Goal: Task Accomplishment & Management: Complete application form

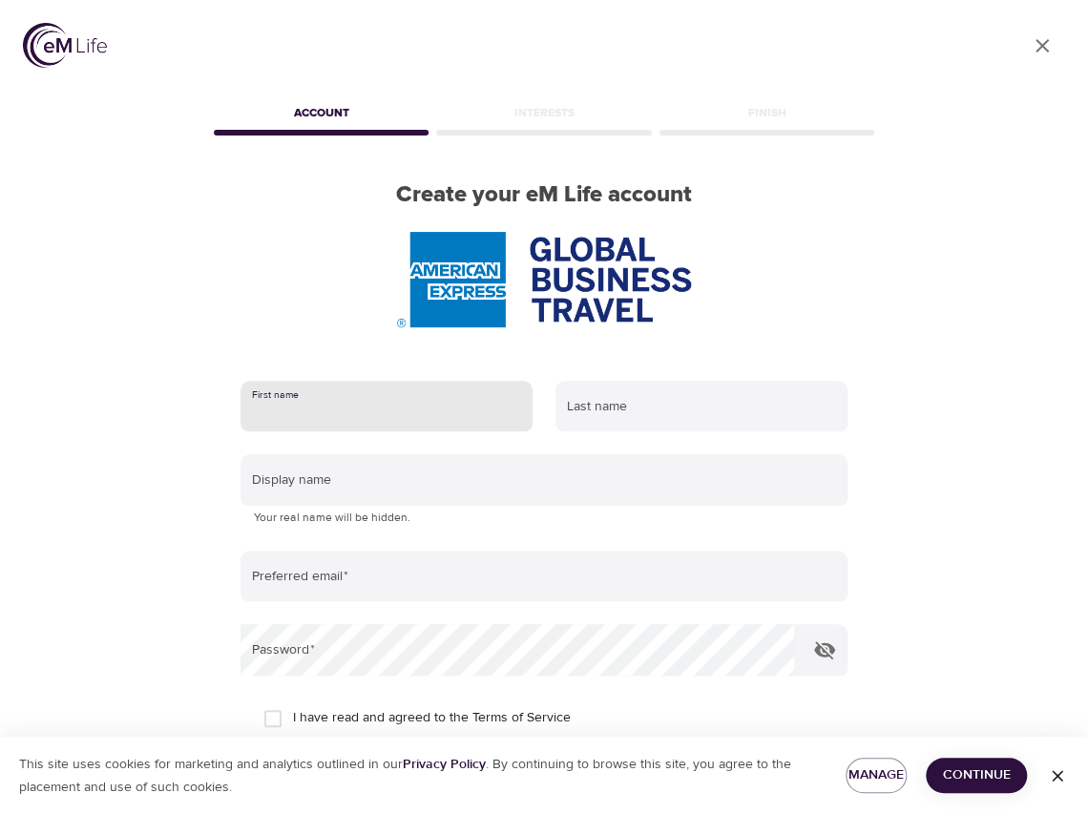
click at [410, 414] on input "text" at bounding box center [386, 407] width 292 height 52
click at [405, 409] on input "text" at bounding box center [386, 407] width 292 height 52
type input "j"
type input "Jessica"
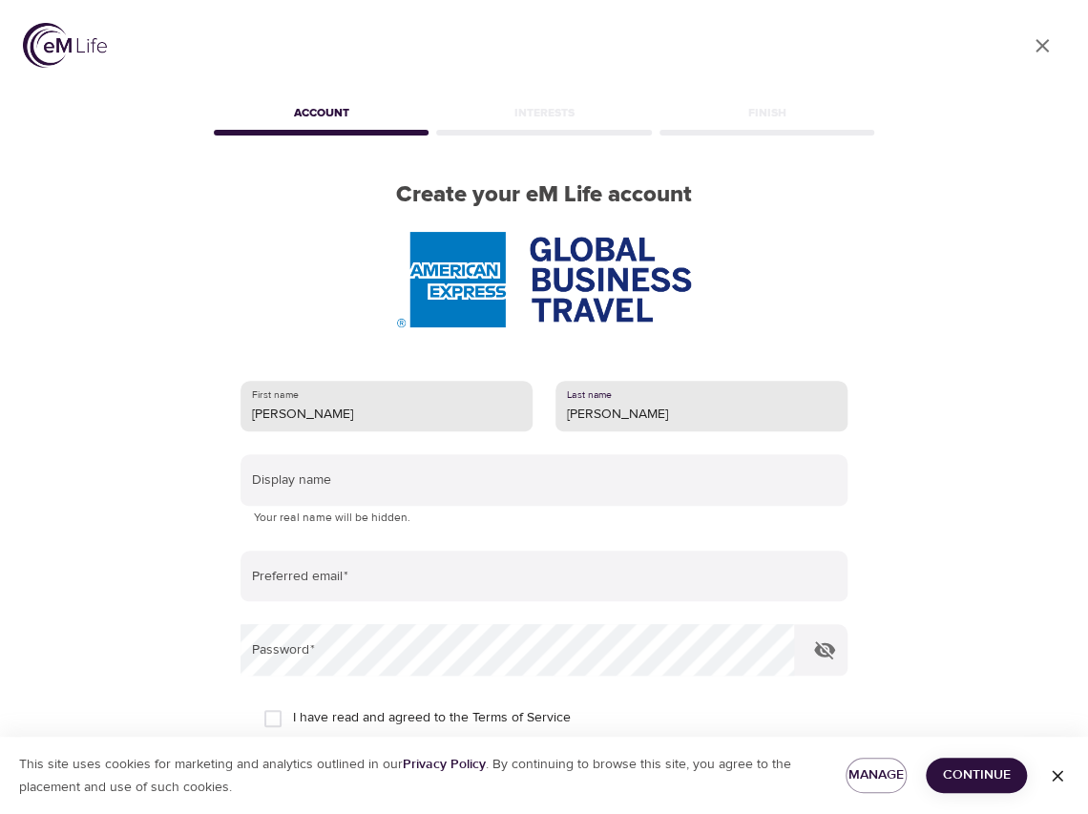
type input "Monroy"
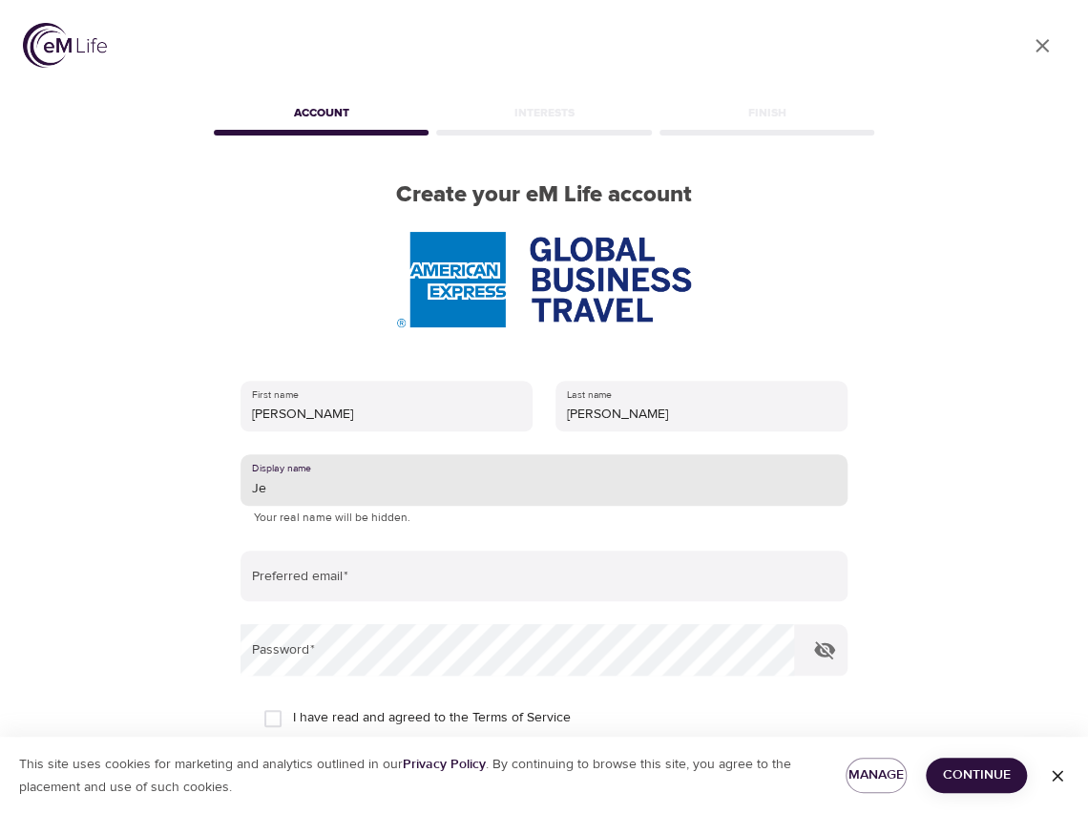
type input "Jessii Monroy Gutierrez"
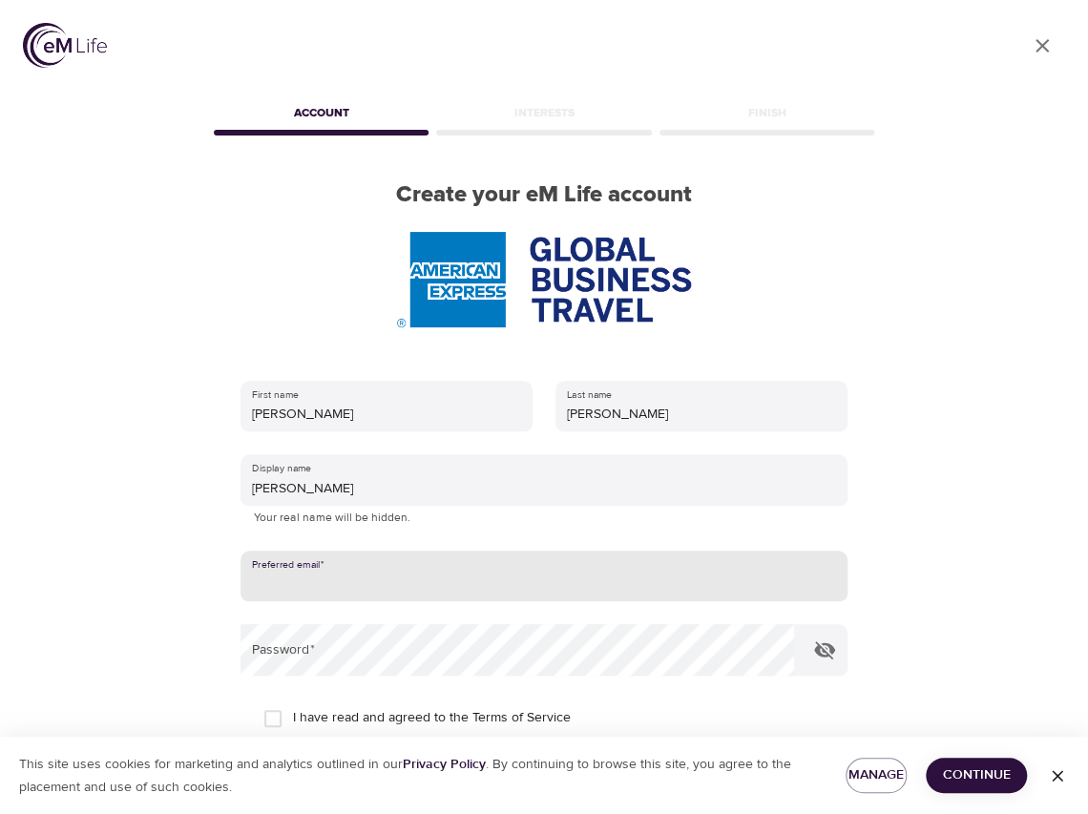
click at [417, 573] on input "email" at bounding box center [543, 576] width 607 height 52
type input "jessicamarlen.monroy@amexgbt.com"
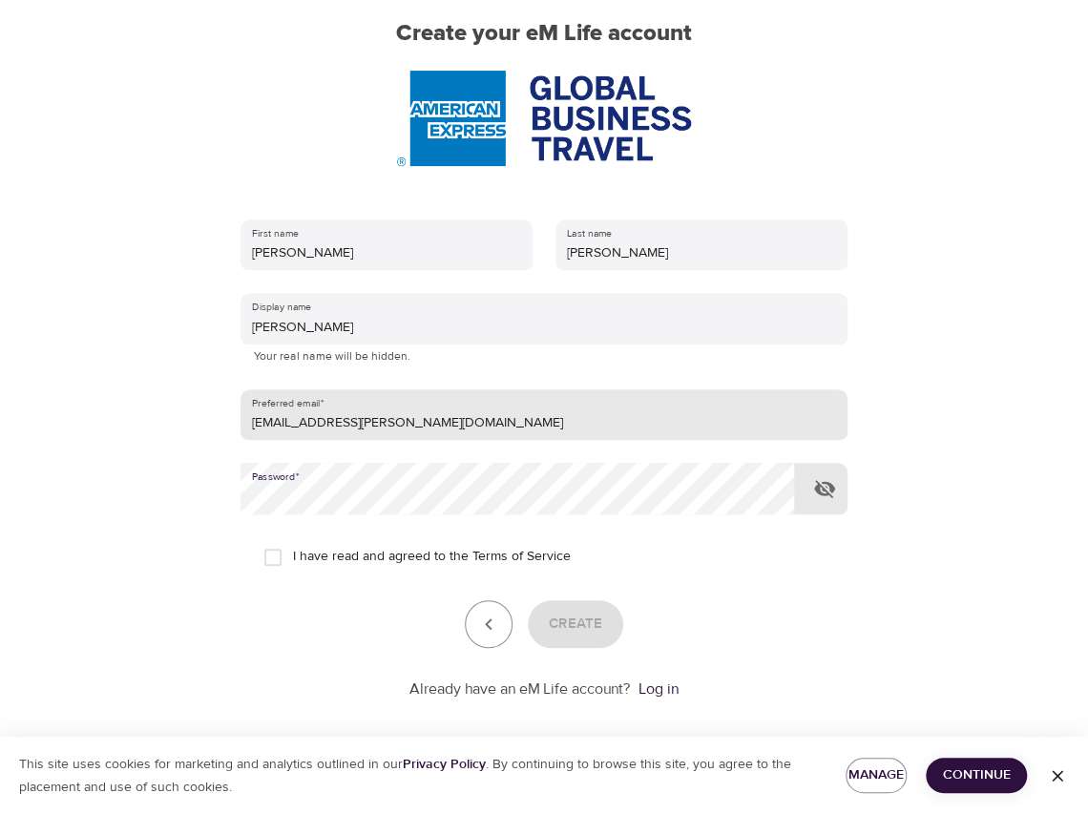
scroll to position [176, 0]
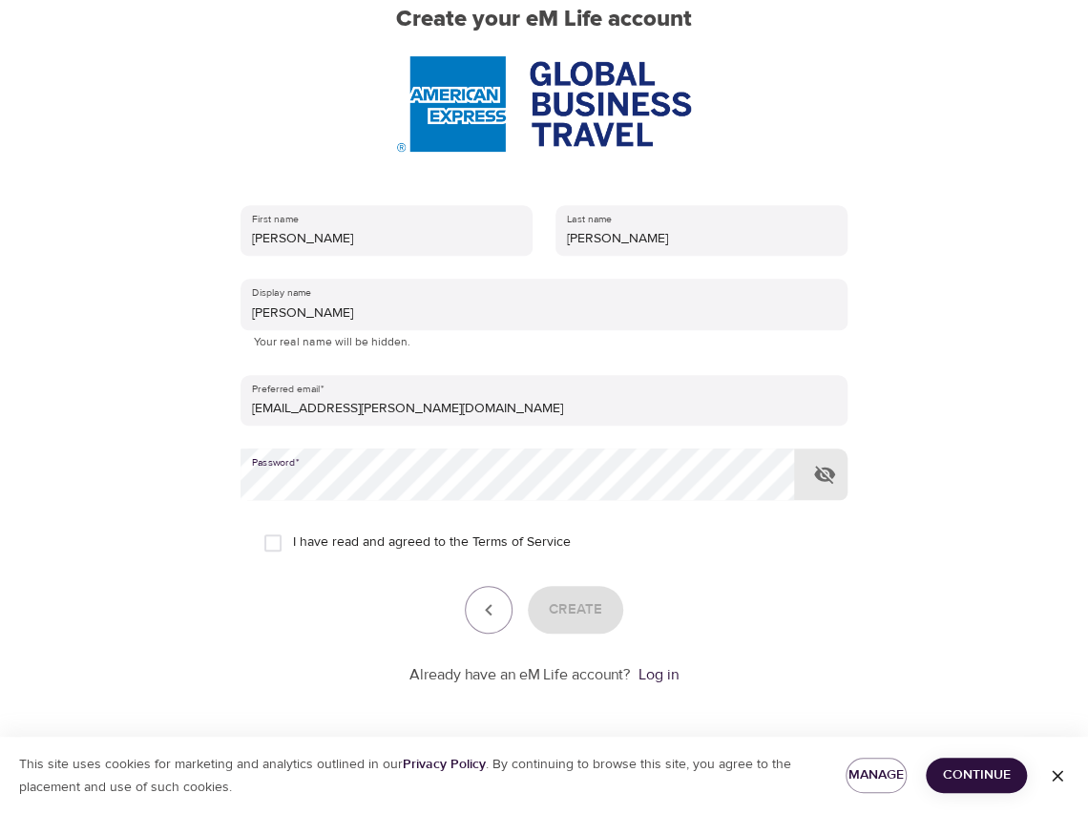
click at [273, 536] on input "I have read and agreed to the Terms of Service" at bounding box center [273, 543] width 40 height 40
checkbox input "true"
click at [589, 615] on span "Create" at bounding box center [575, 609] width 53 height 25
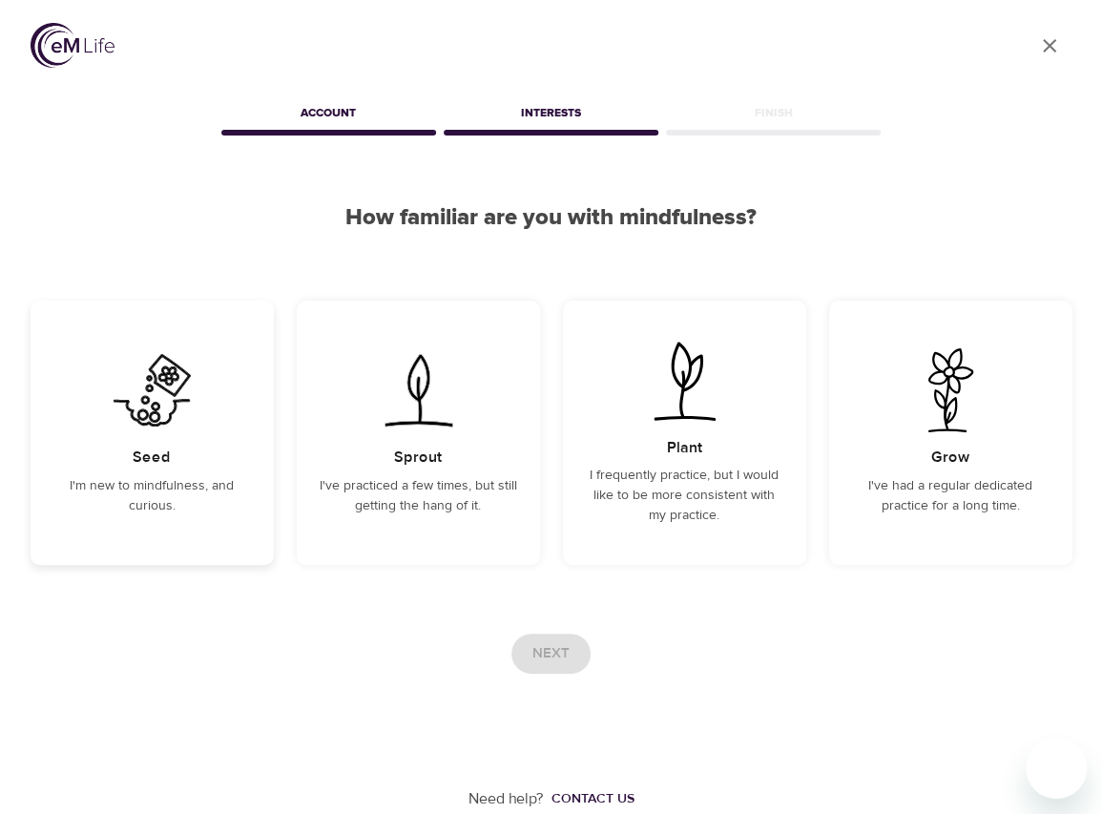
click at [112, 486] on p "I'm new to mindfulness, and curious." at bounding box center [151, 496] width 197 height 40
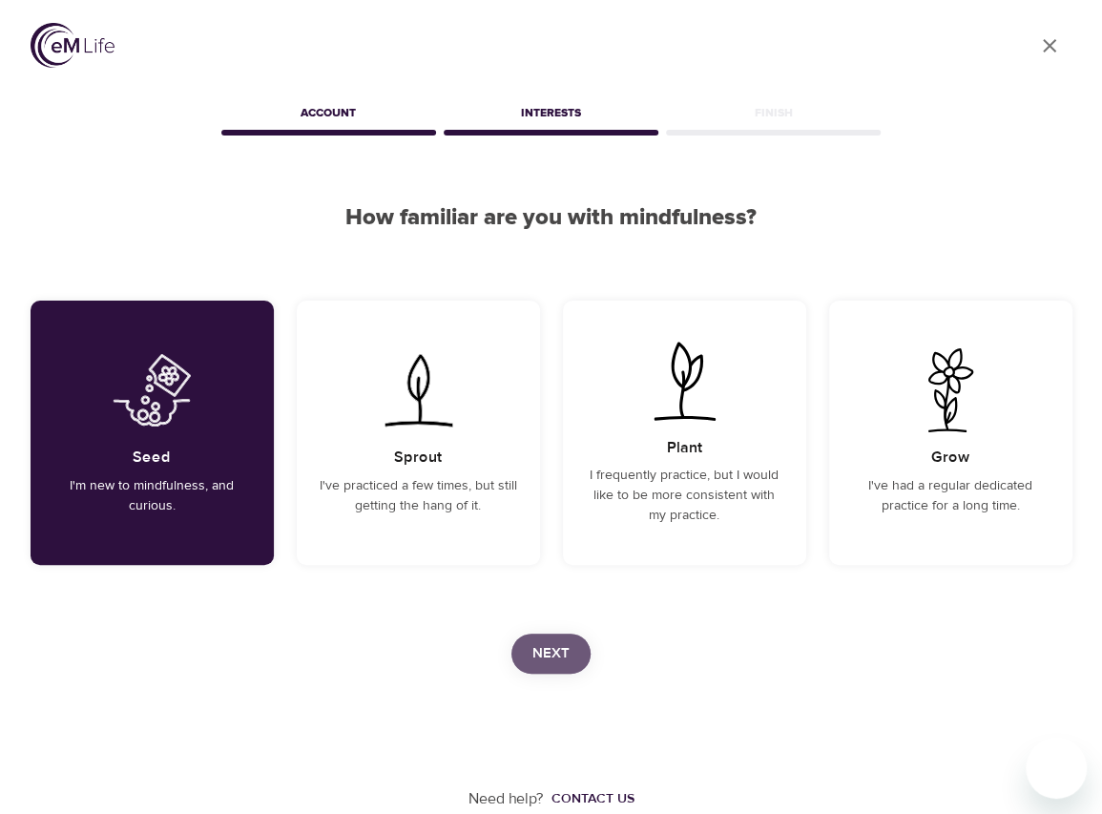
click at [565, 652] on span "Next" at bounding box center [550, 653] width 37 height 25
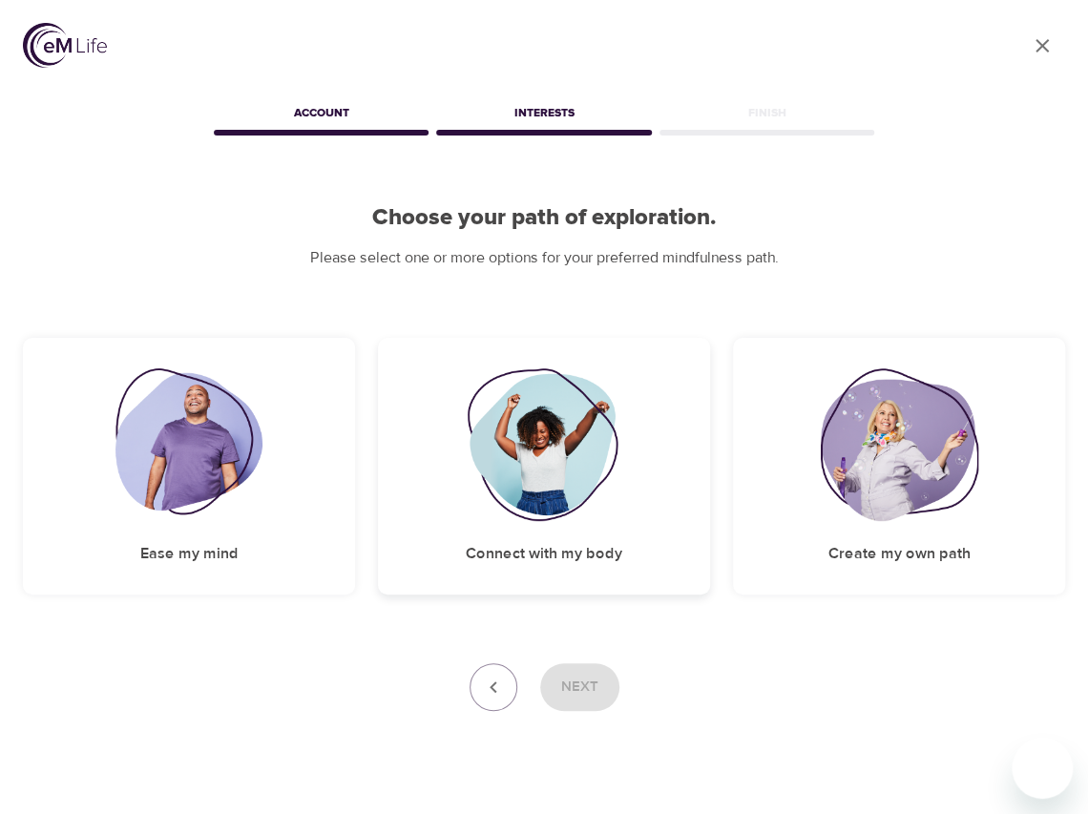
click at [572, 523] on div "Connect with my body" at bounding box center [544, 466] width 332 height 257
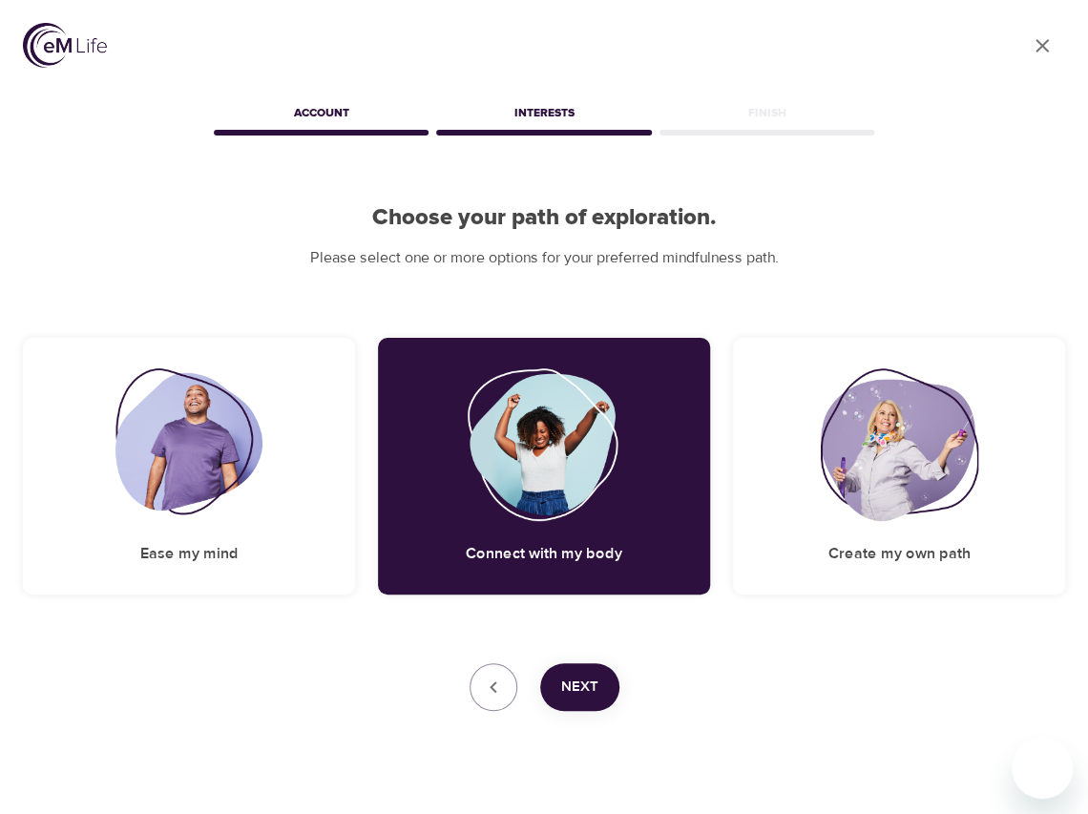
click at [571, 697] on span "Next" at bounding box center [579, 686] width 37 height 25
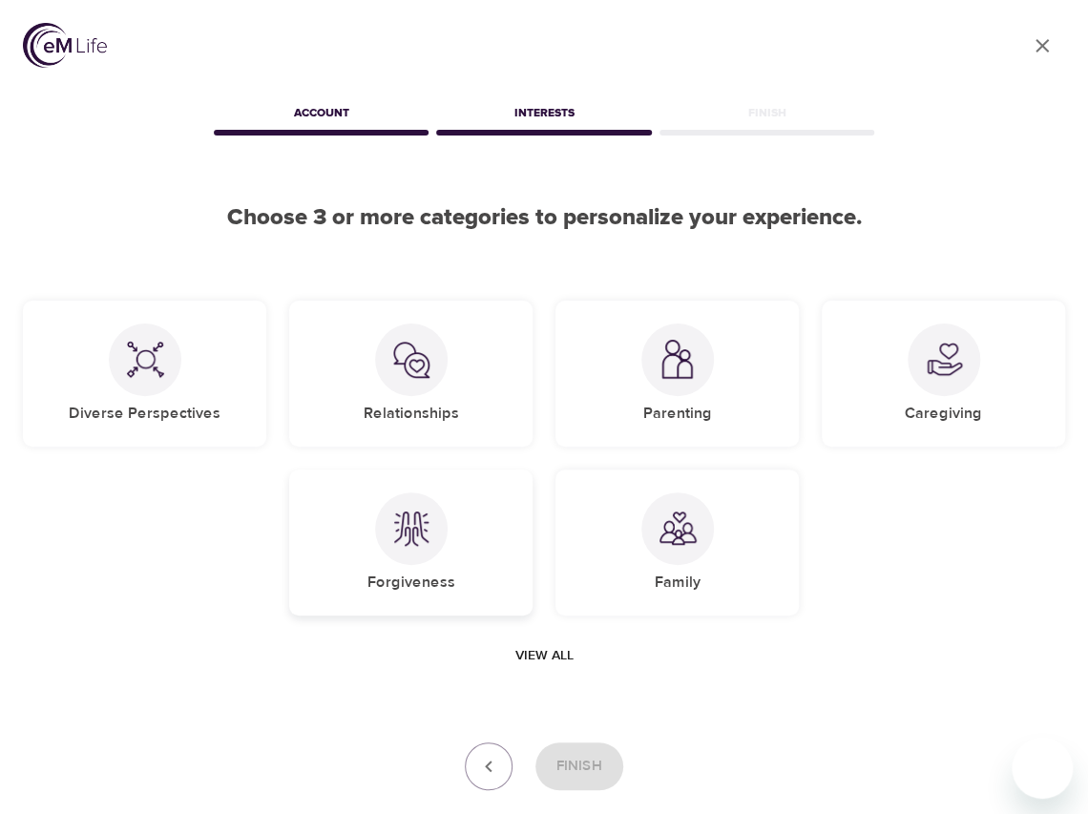
click at [410, 517] on img at bounding box center [411, 528] width 38 height 38
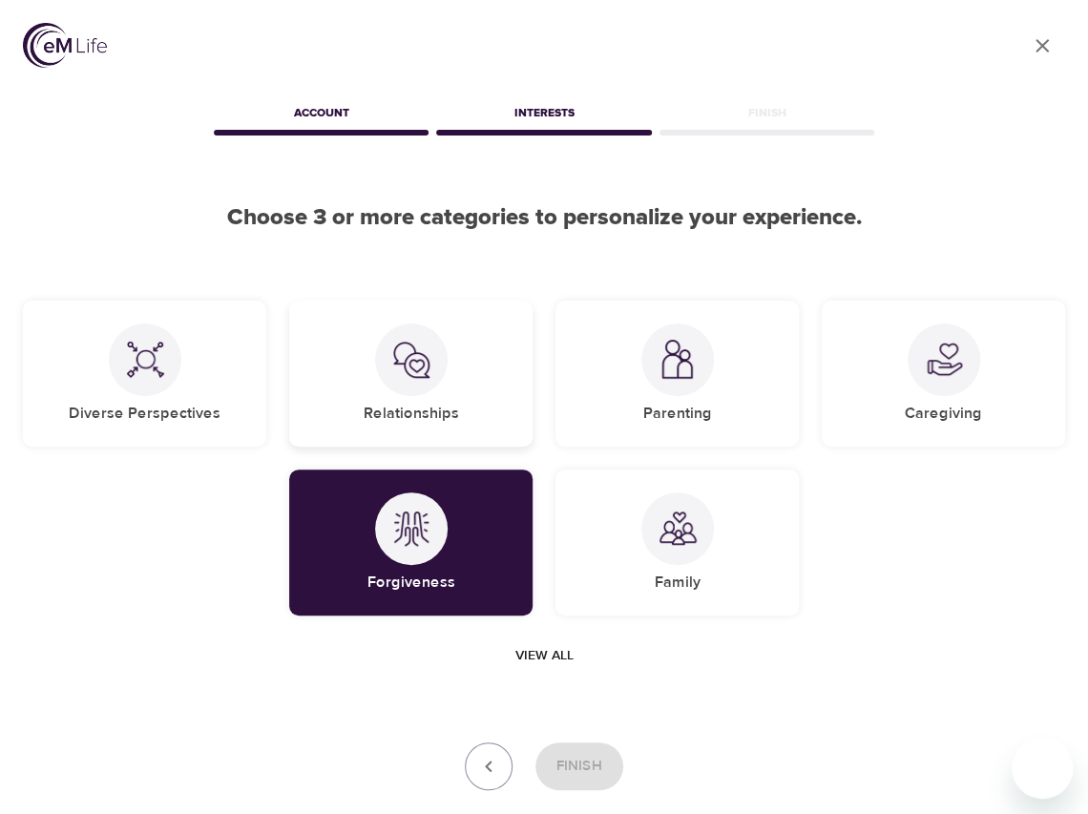
click at [441, 353] on div at bounding box center [411, 359] width 73 height 73
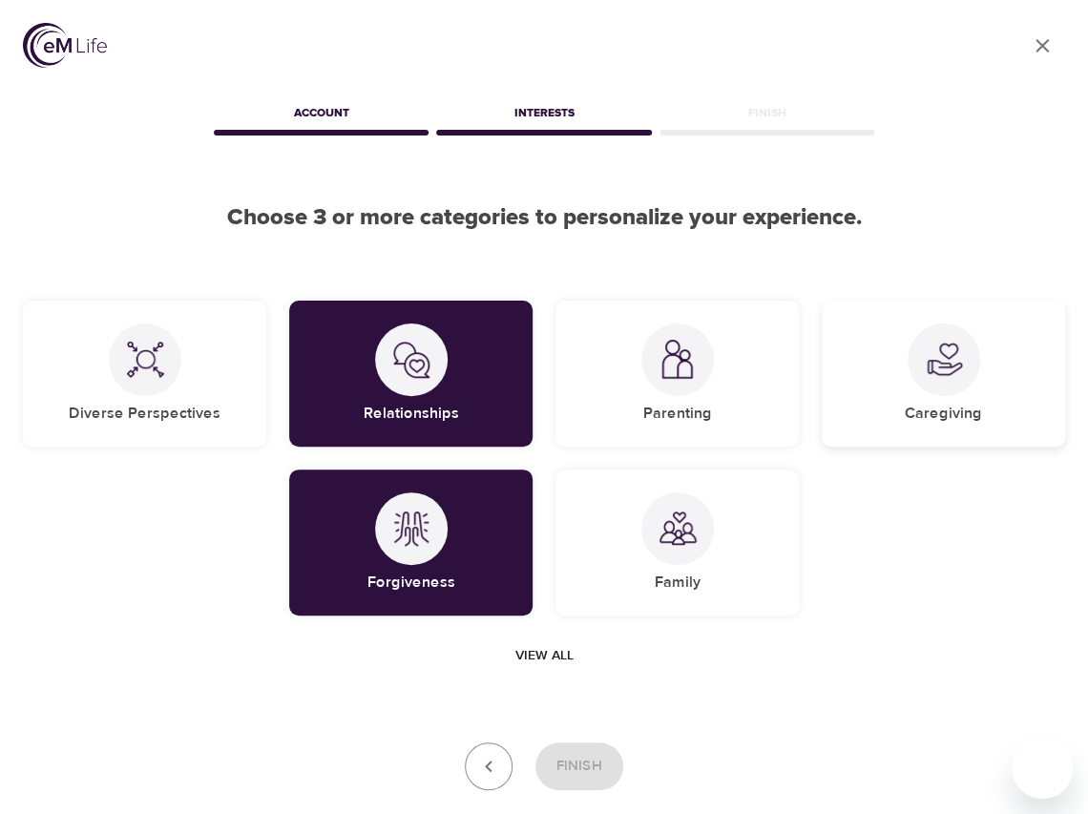
click at [1033, 383] on div "Caregiving" at bounding box center [942, 374] width 243 height 146
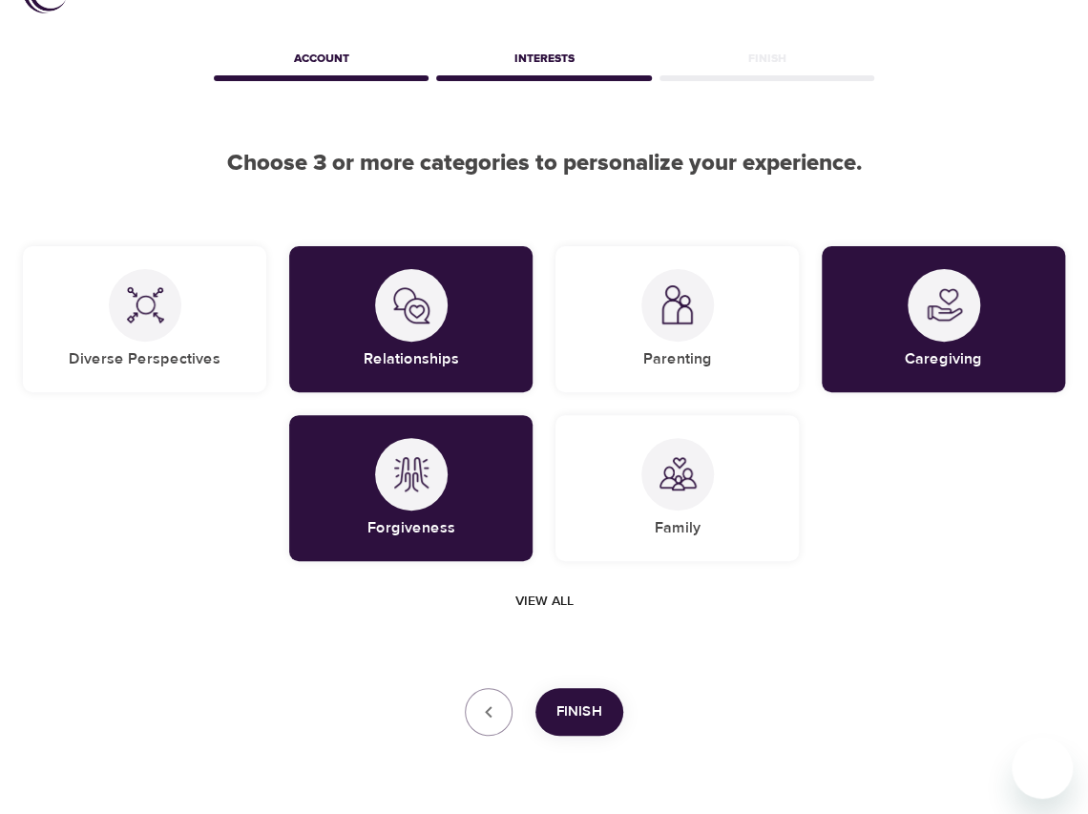
scroll to position [112, 0]
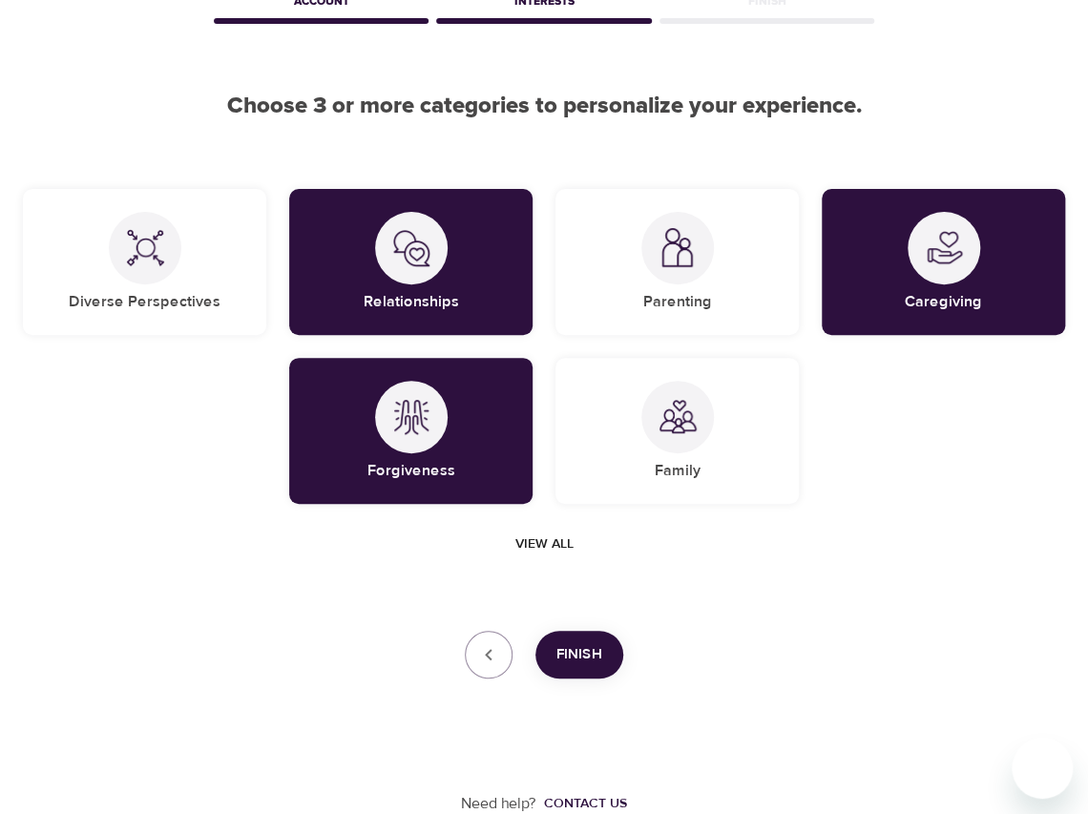
click at [571, 658] on span "Finish" at bounding box center [579, 654] width 46 height 25
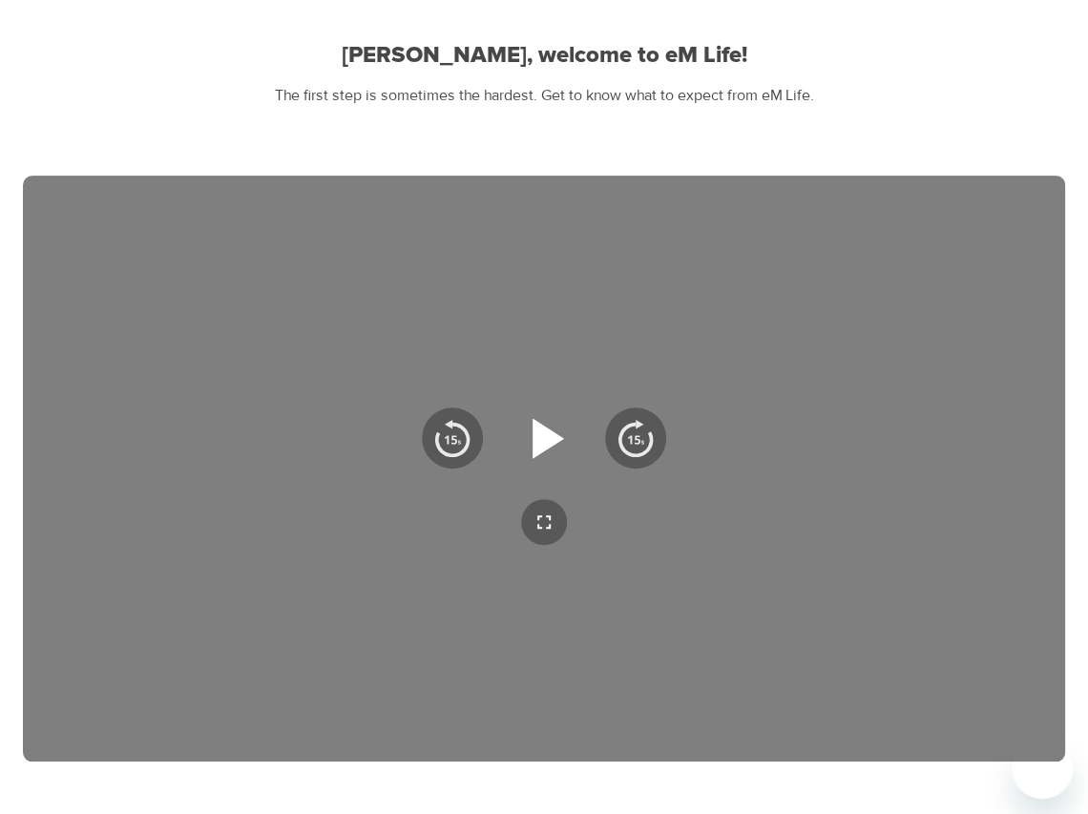
scroll to position [207, 0]
